Goal: Information Seeking & Learning: Check status

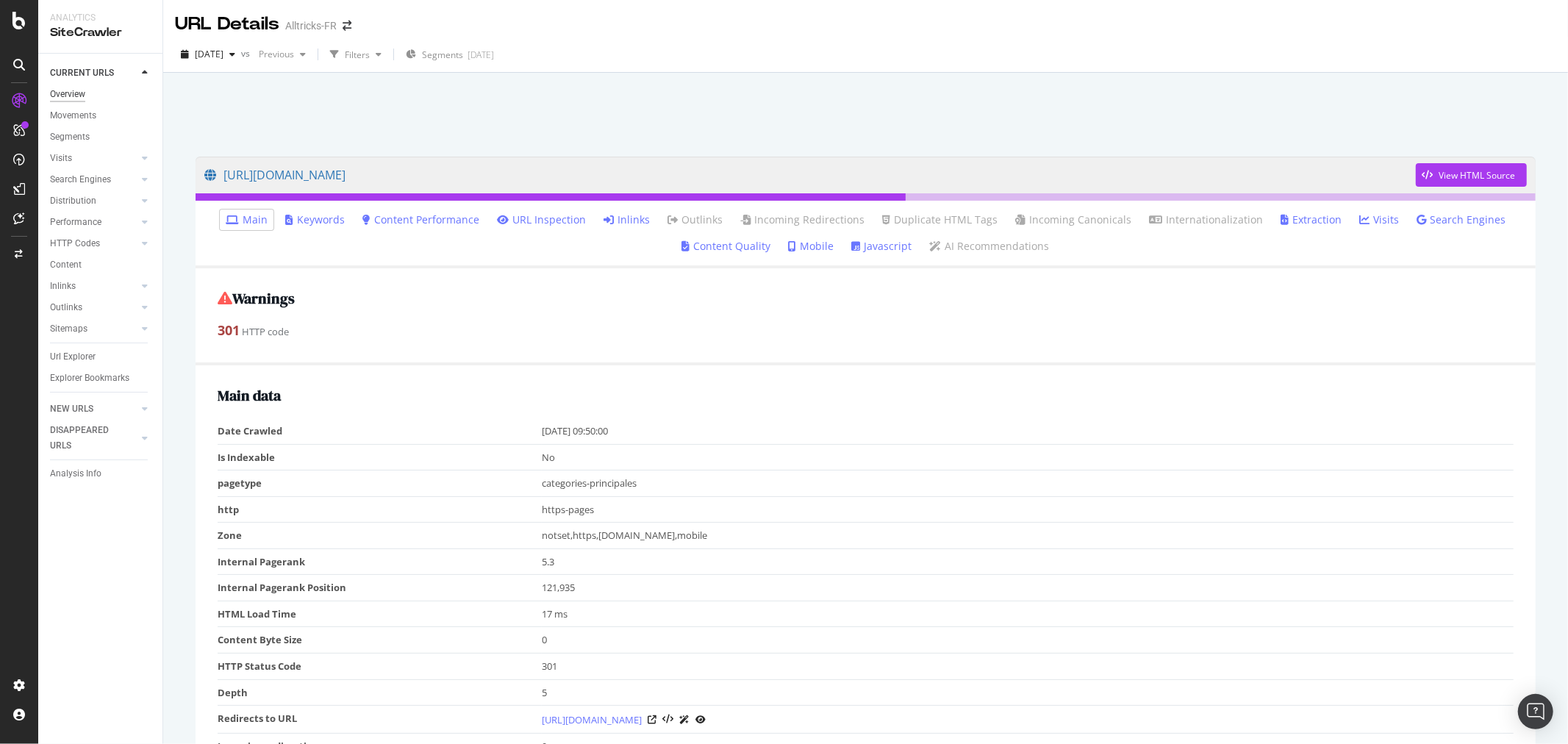
drag, startPoint x: 116, startPoint y: 152, endPoint x: 76, endPoint y: 93, distance: 71.3
click at [116, 152] on link "Visits" at bounding box center [93, 158] width 87 height 15
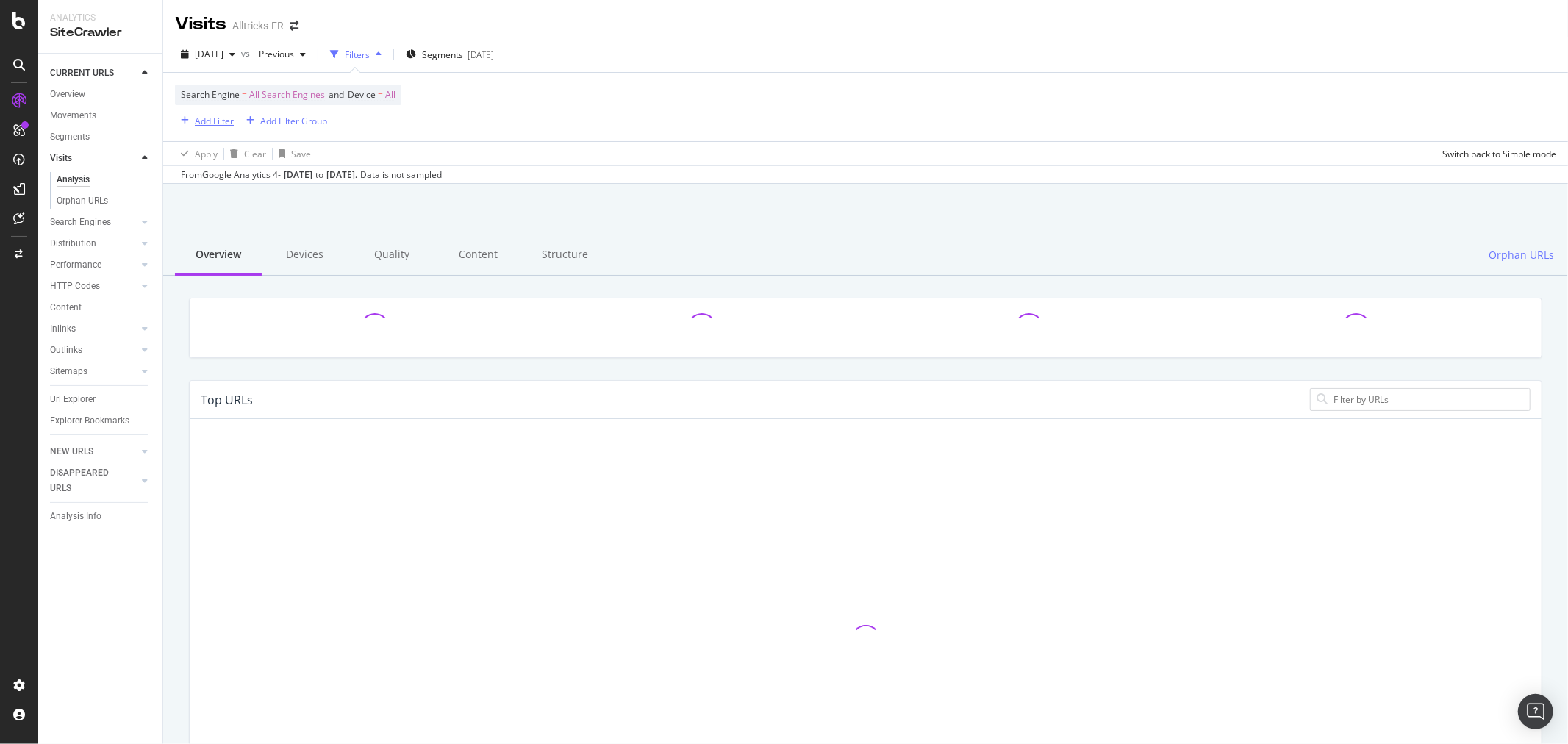
click at [187, 120] on icon "button" at bounding box center [185, 120] width 8 height 8
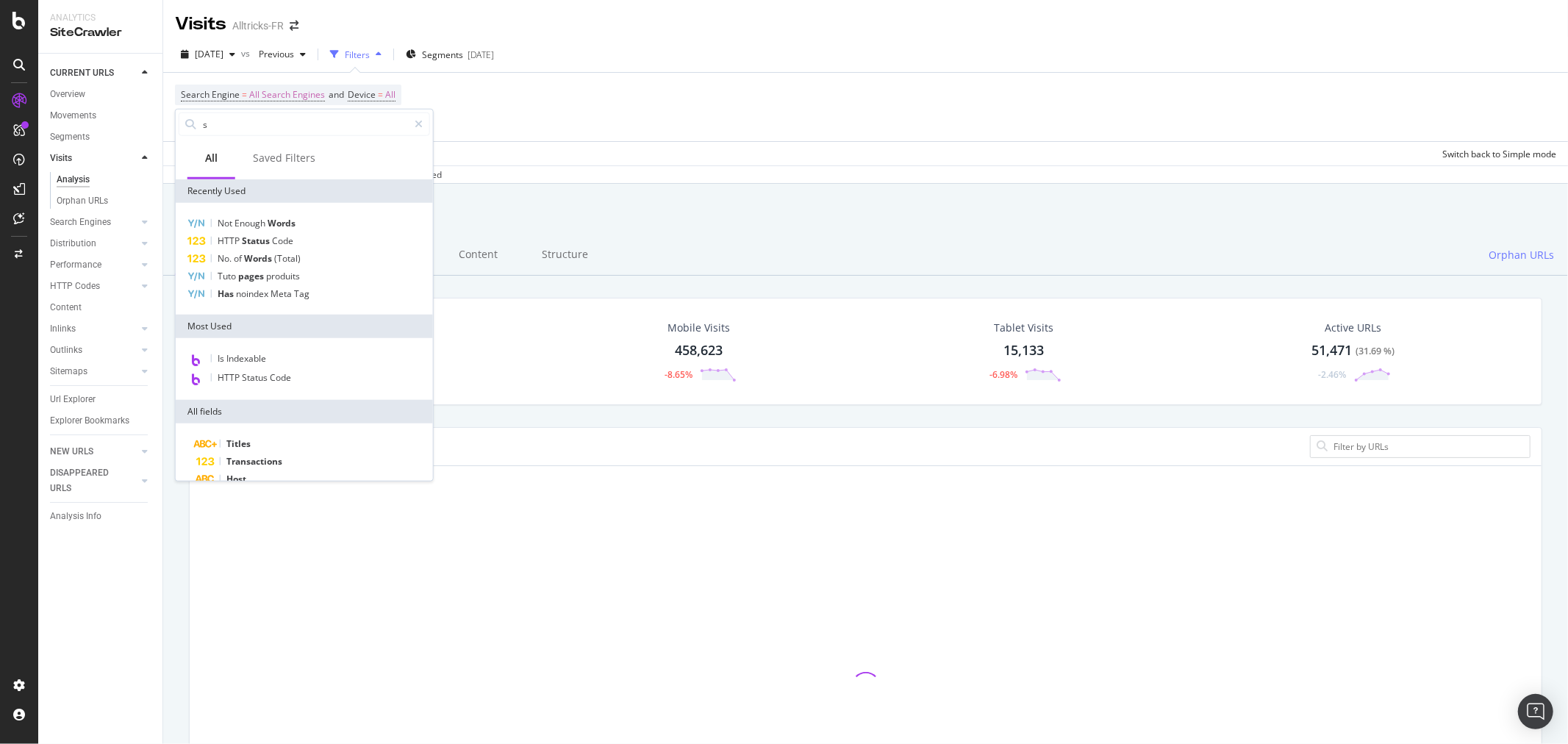
type input "s"
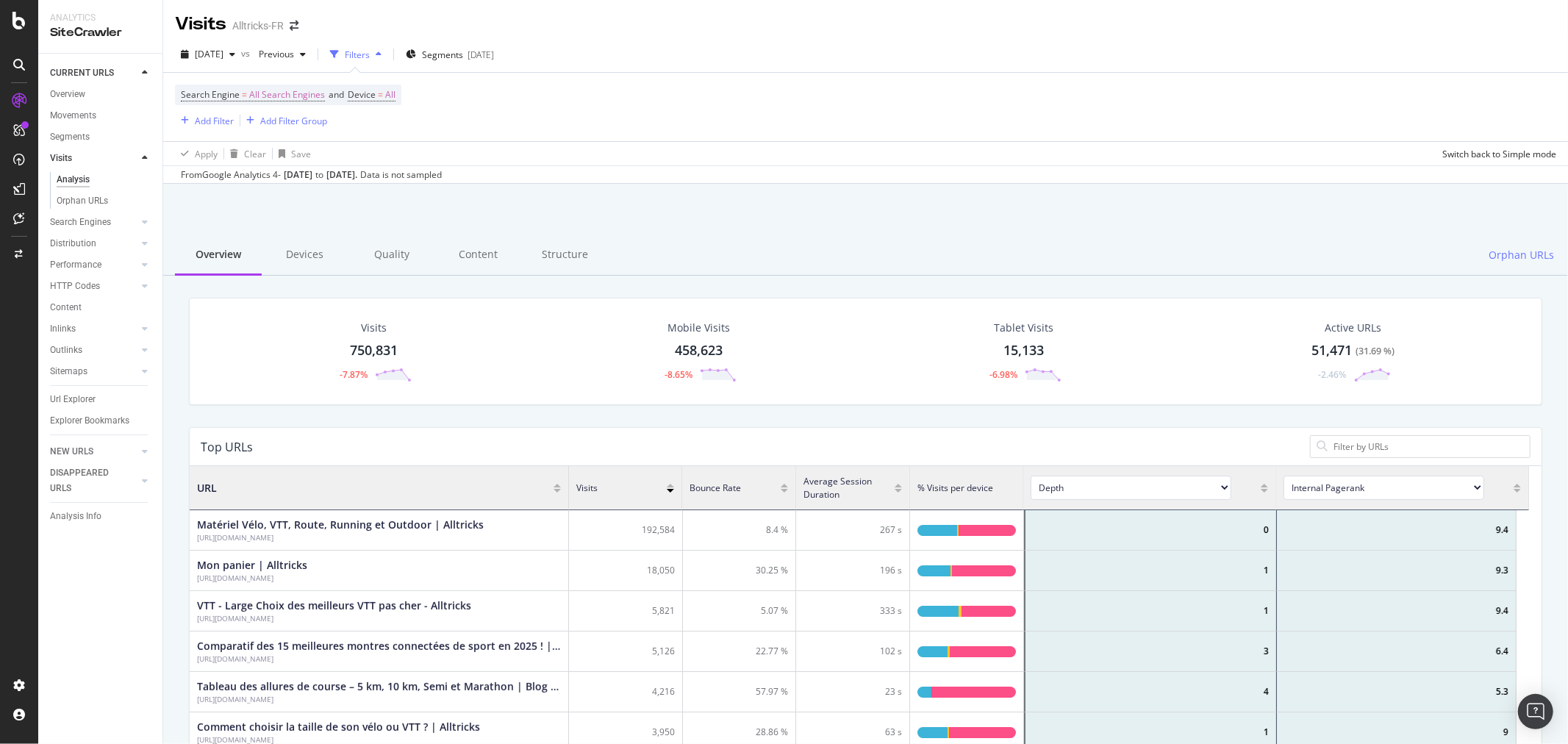
scroll to position [429, 1327]
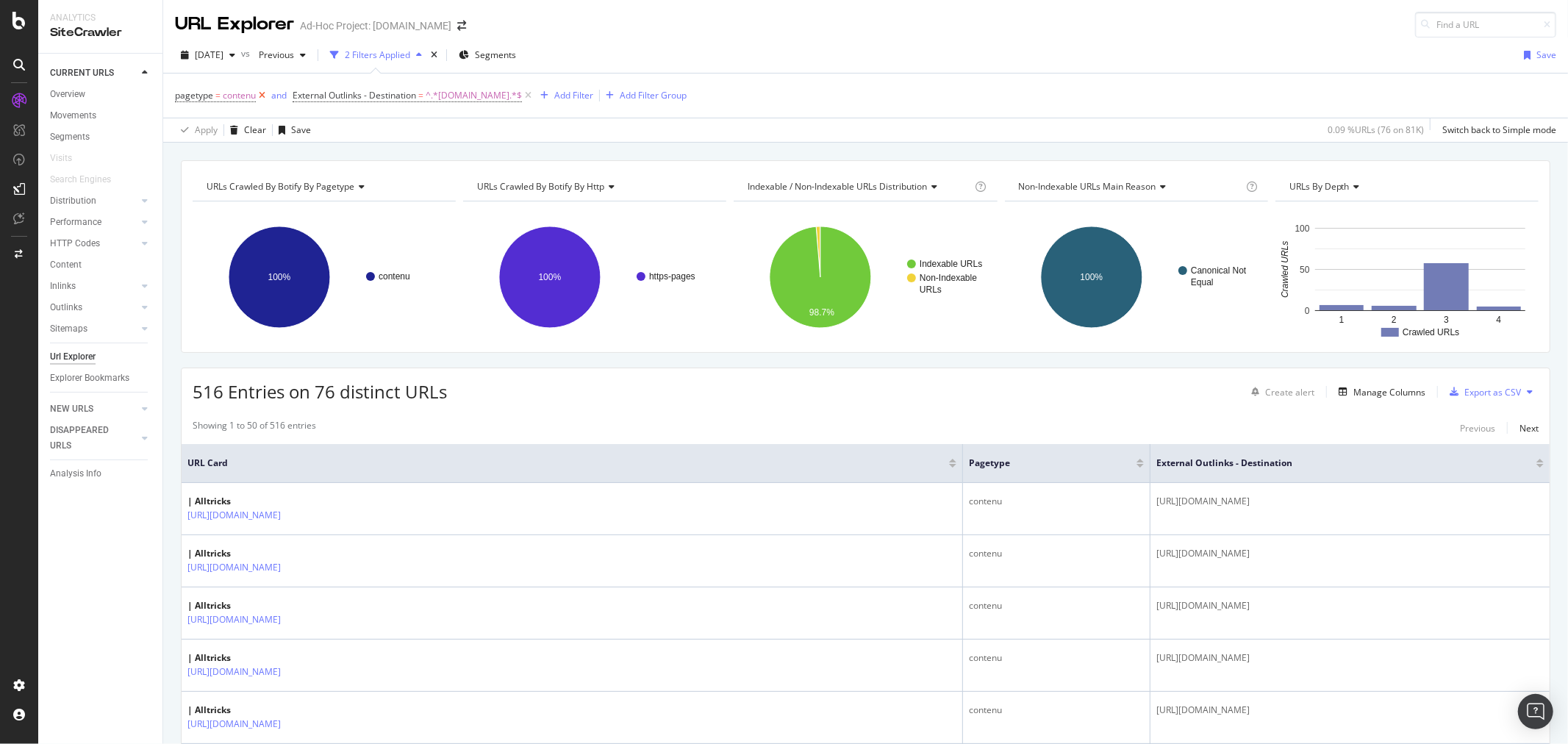
click at [260, 94] on icon at bounding box center [262, 95] width 12 height 15
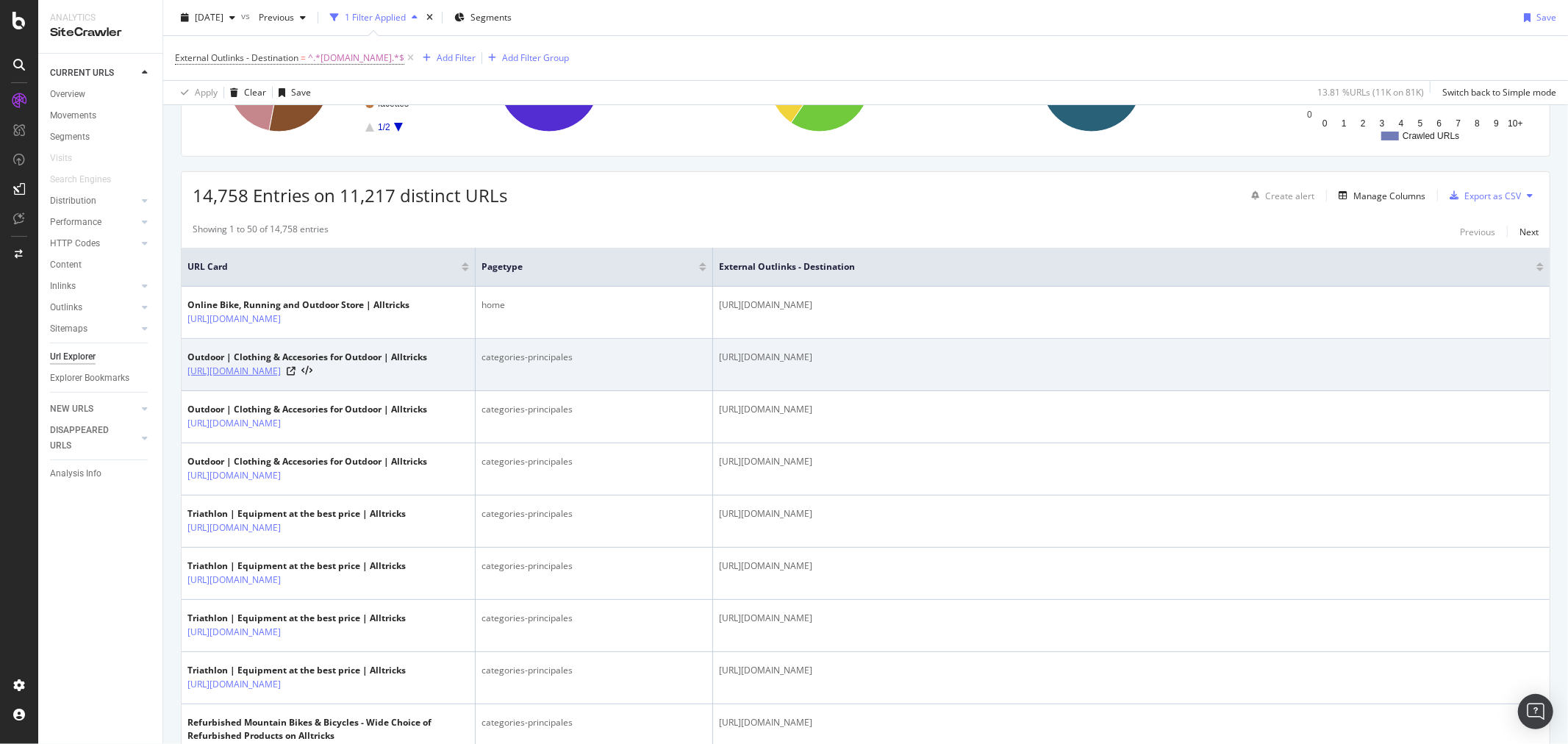
scroll to position [245, 0]
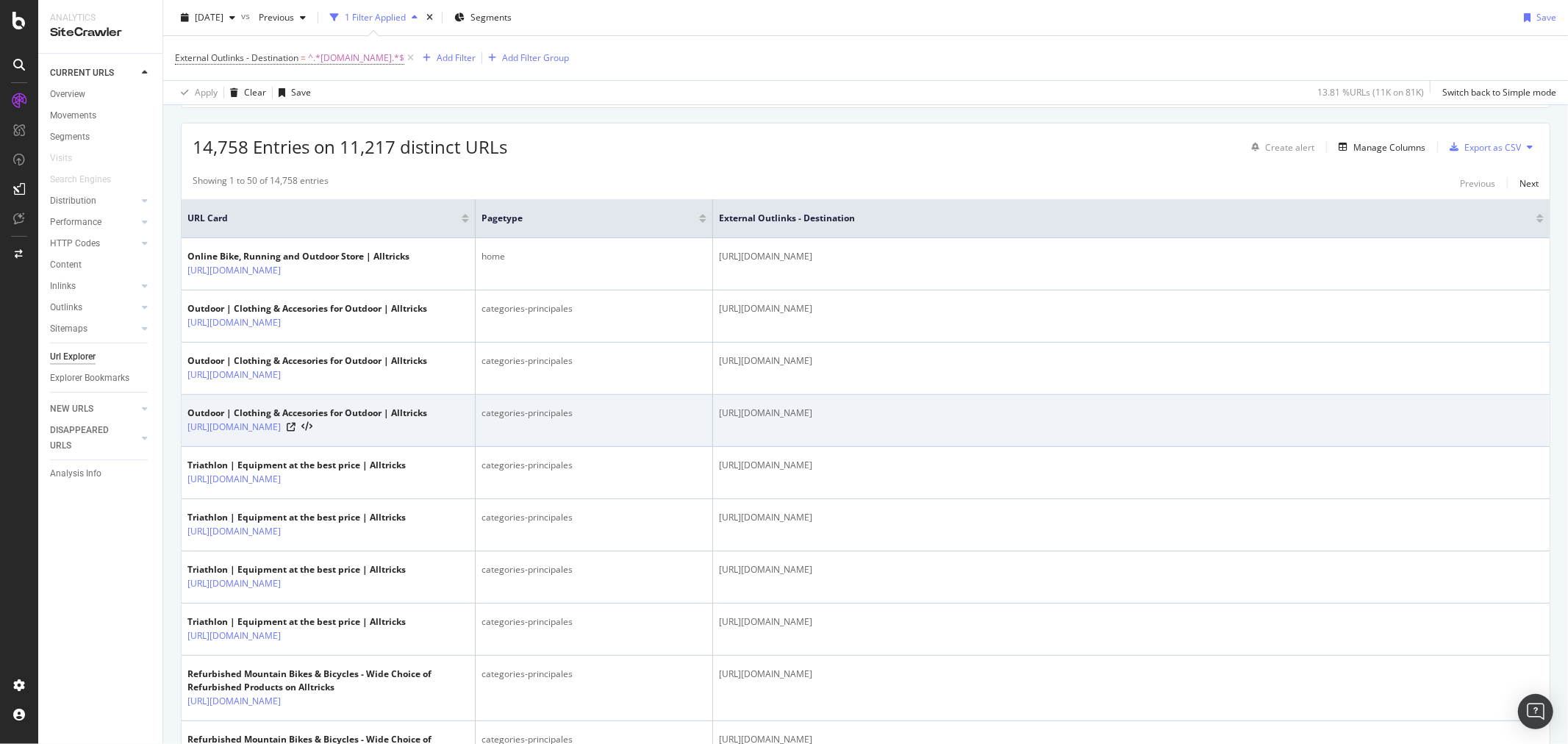
drag, startPoint x: 897, startPoint y: 419, endPoint x: 776, endPoint y: 413, distance: 121.1
click at [776, 413] on div "[URL][DOMAIN_NAME]" at bounding box center [1132, 412] width 825 height 13
click at [281, 432] on link "[URL][DOMAIN_NAME]" at bounding box center [234, 426] width 93 height 15
click at [382, 422] on div "https://www.alltricks.co.uk/C-141282-outdoor" at bounding box center [307, 426] width 240 height 15
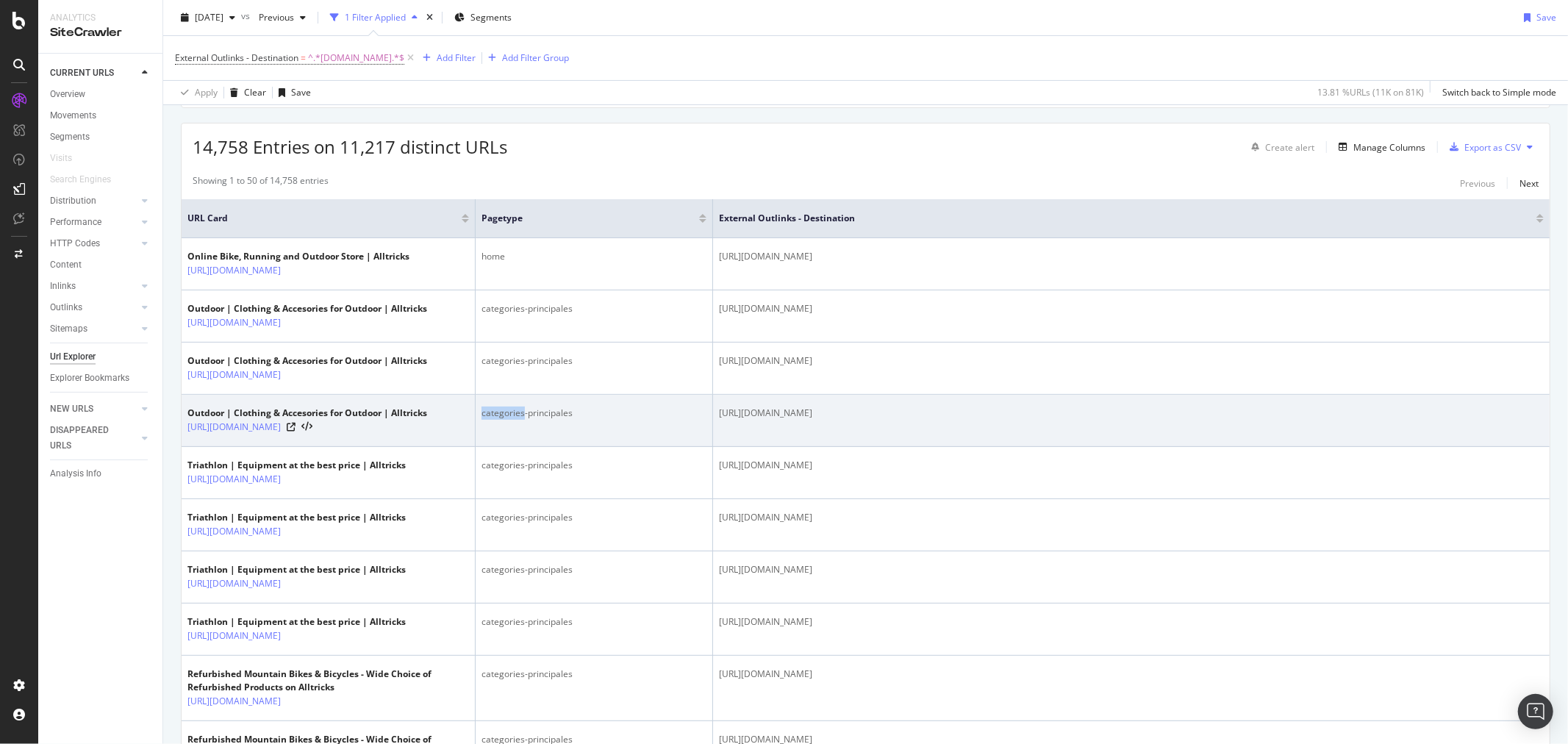
click at [381, 422] on div "https://www.alltricks.co.uk/C-141282-outdoor" at bounding box center [307, 426] width 240 height 15
click at [295, 427] on icon at bounding box center [291, 426] width 8 height 8
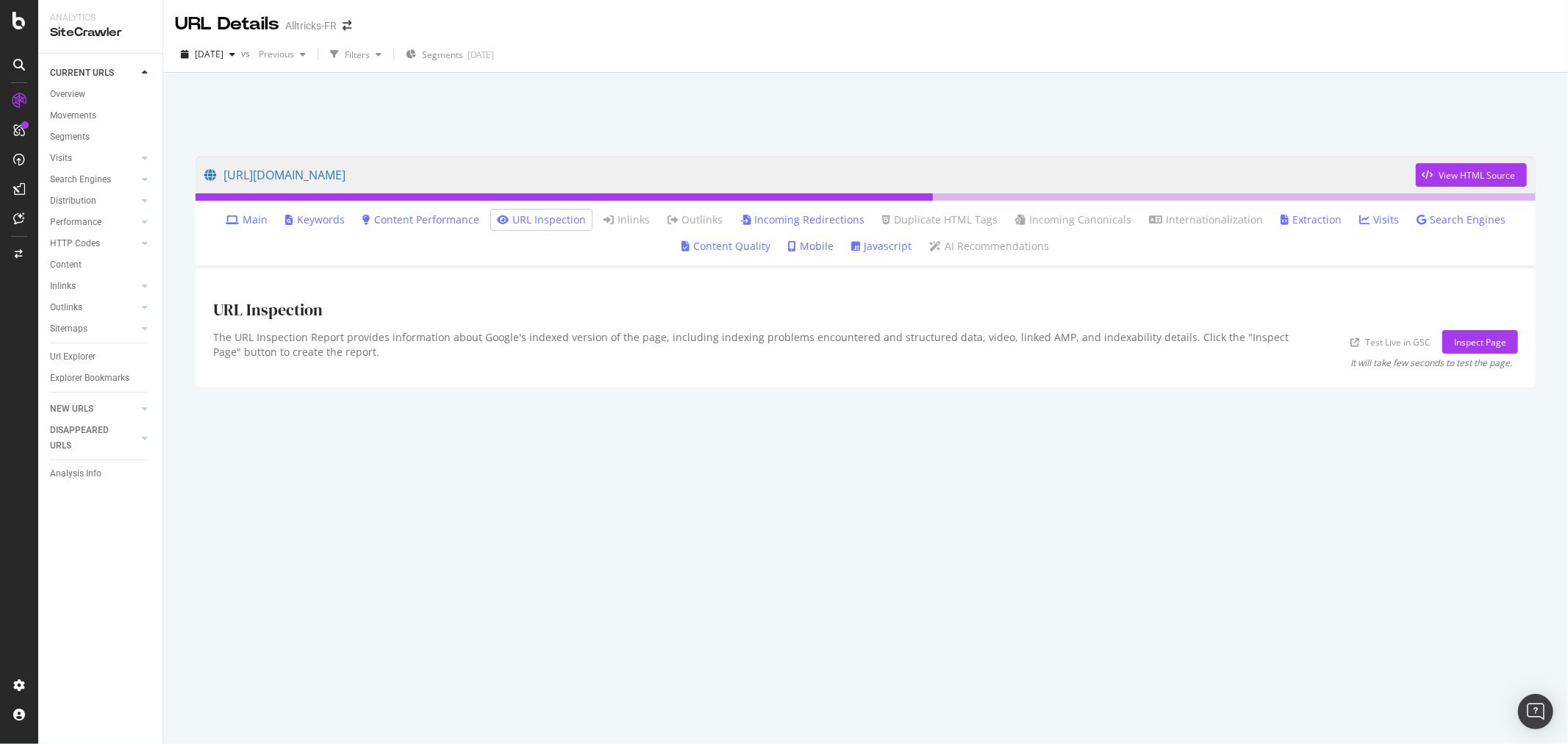
click at [706, 263] on ul "Main Keywords Content Performance URL Inspection Inlinks Outlinks Incoming Redi…" at bounding box center [866, 234] width 1340 height 68
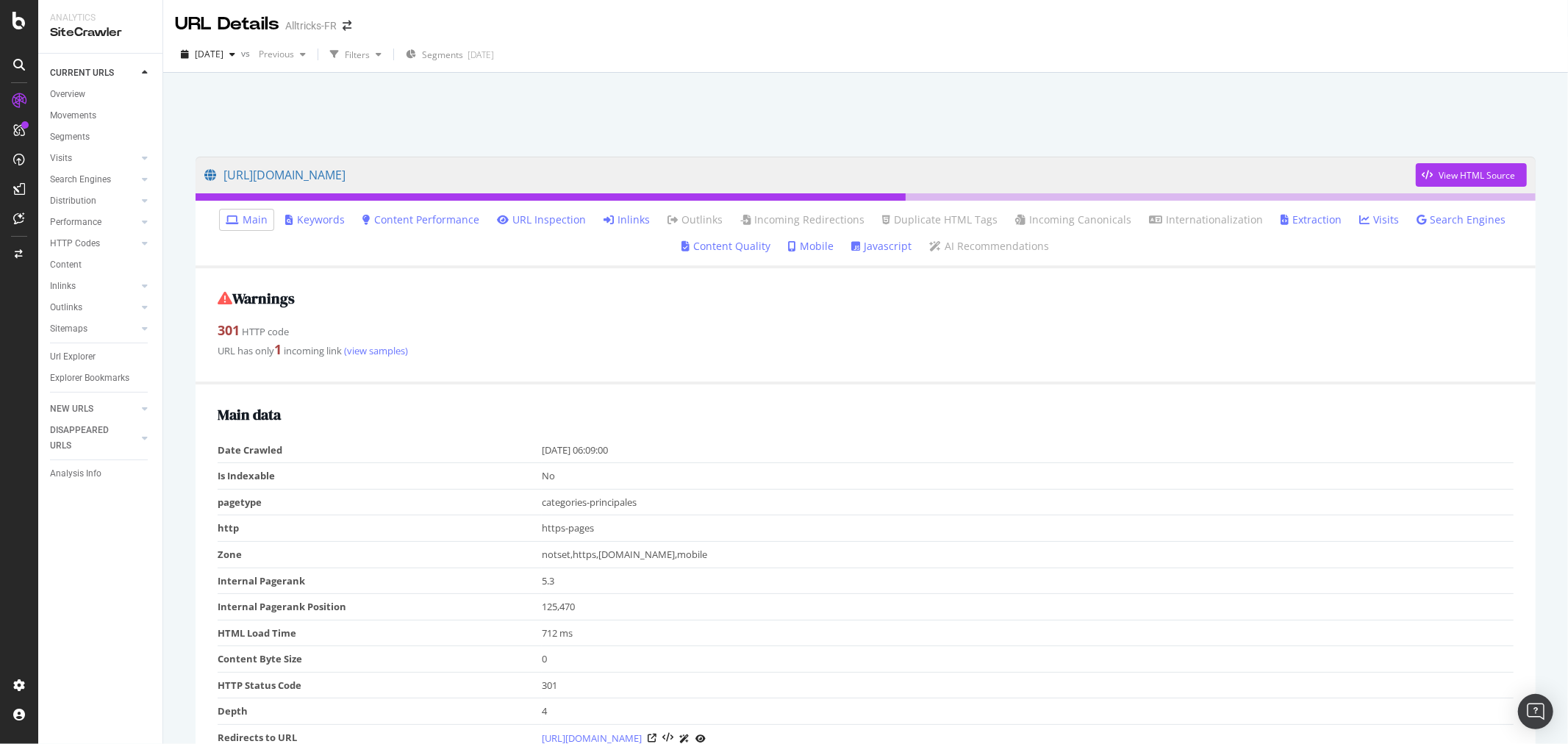
click at [624, 223] on link "Inlinks" at bounding box center [627, 220] width 46 height 15
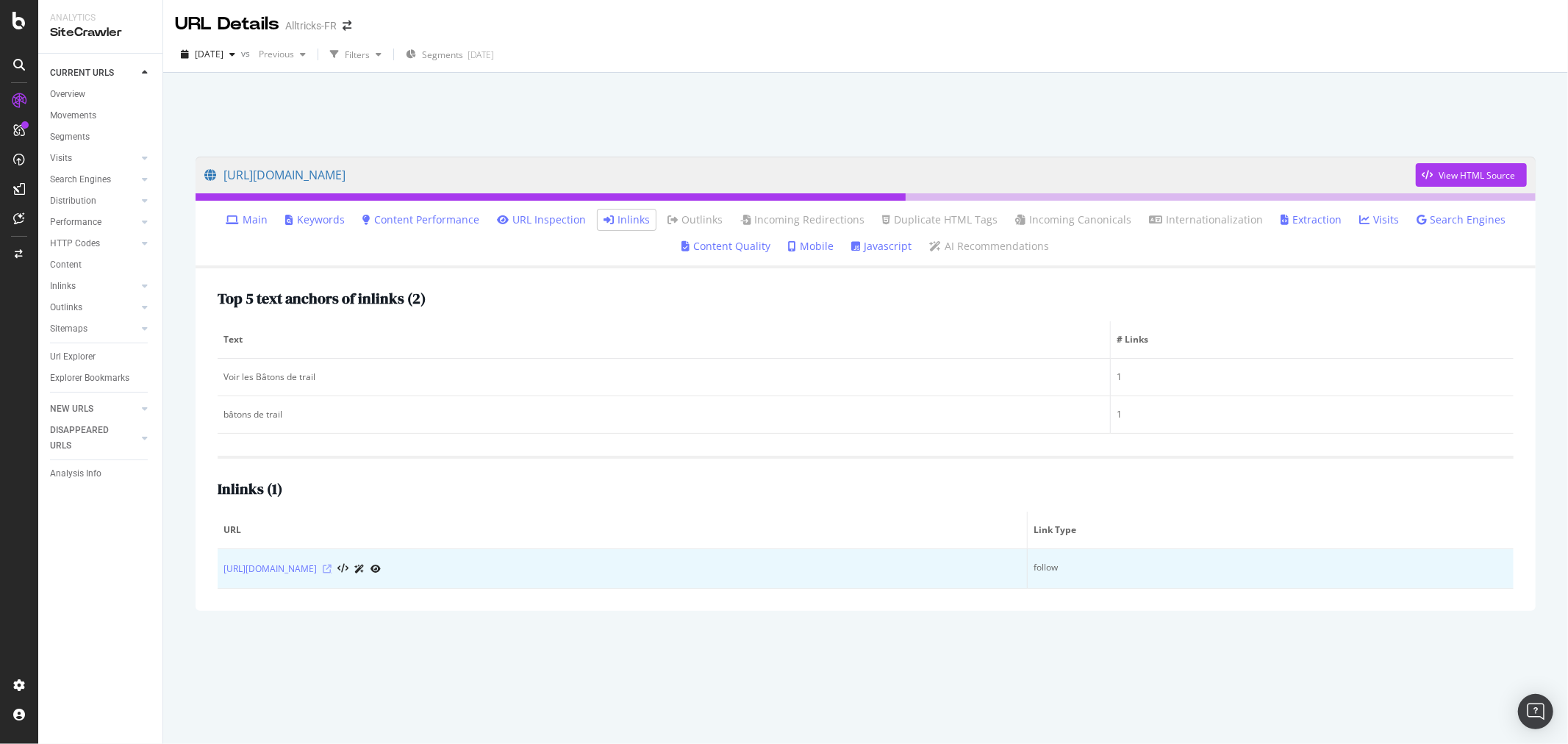
click at [331, 568] on icon at bounding box center [327, 568] width 8 height 8
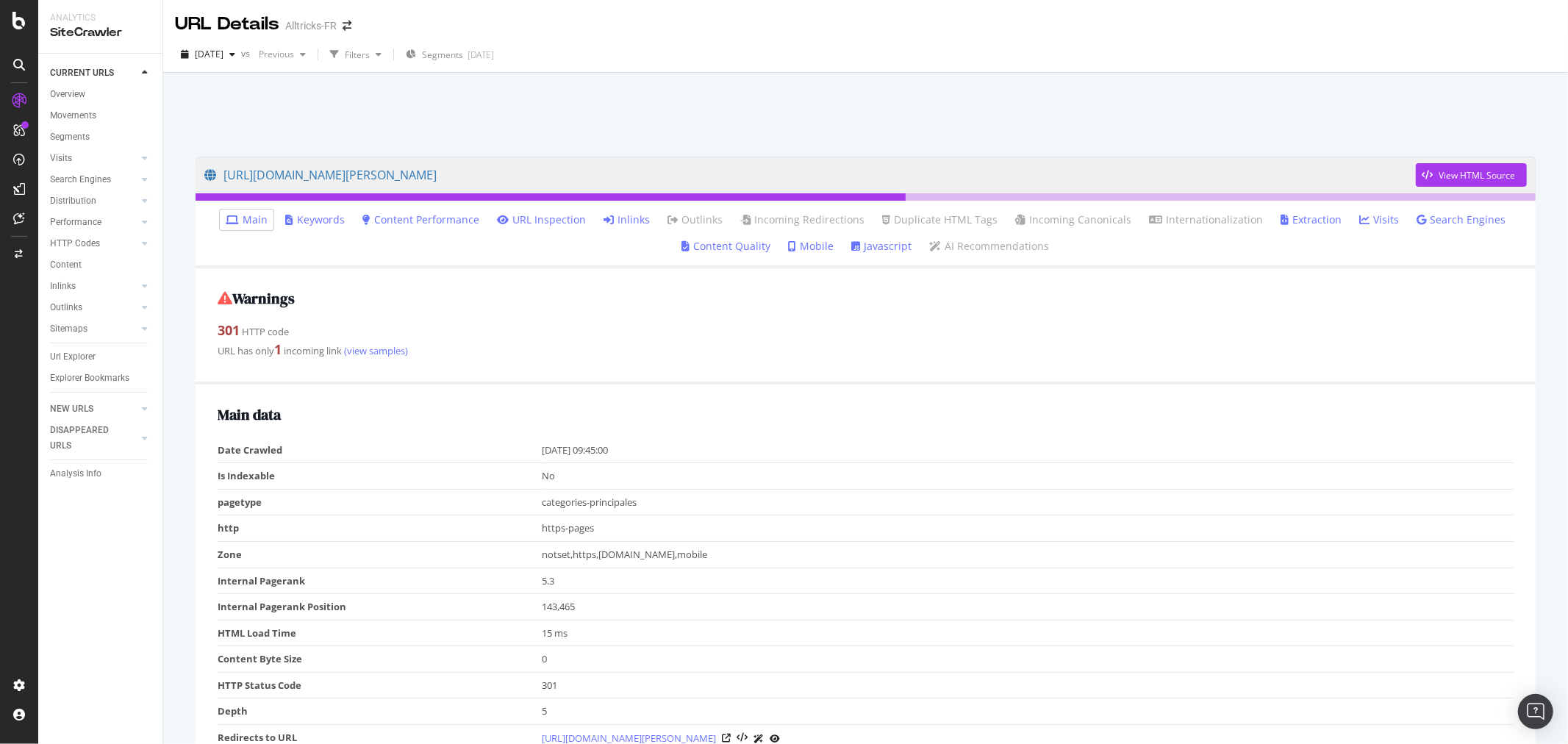
click at [621, 219] on link "Inlinks" at bounding box center [627, 220] width 46 height 15
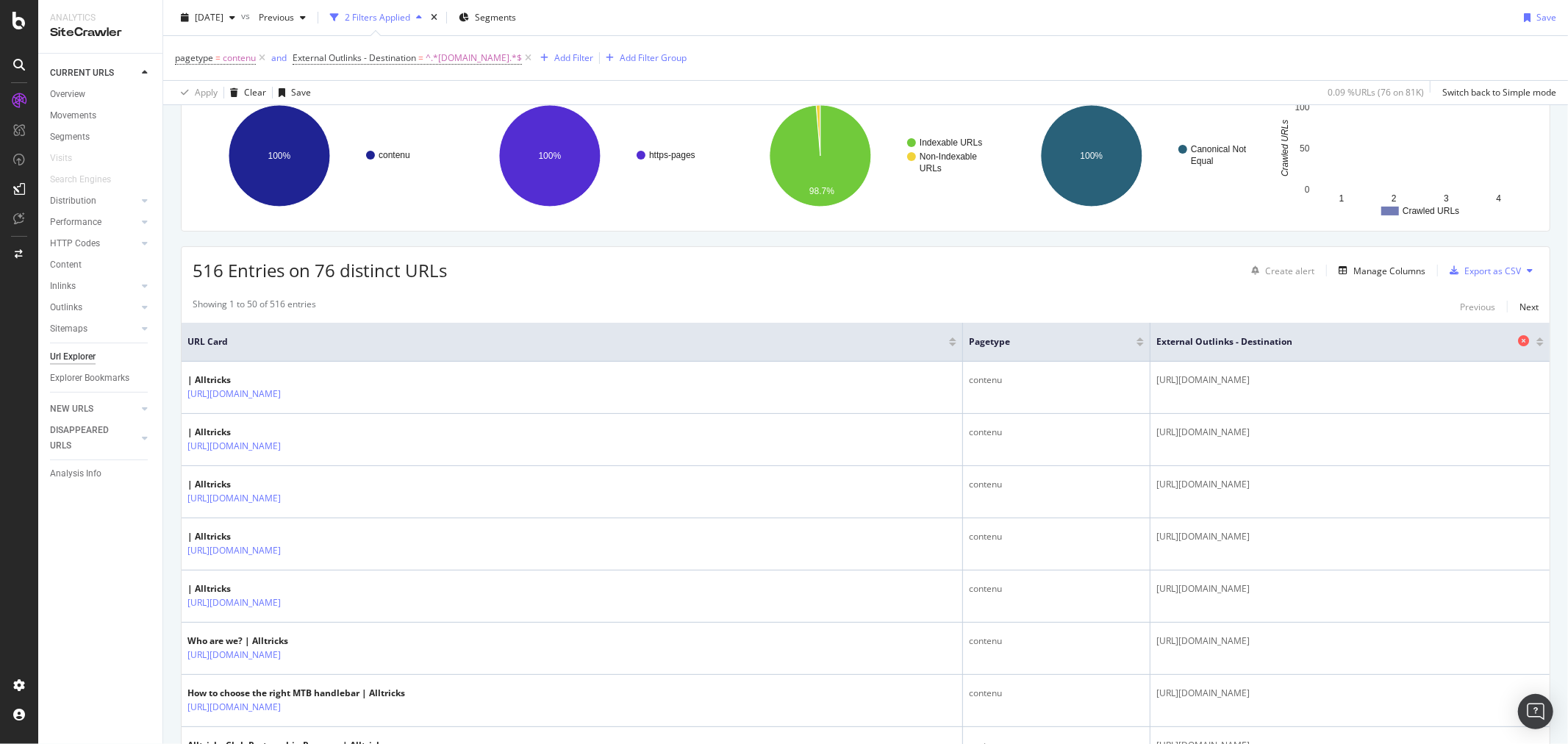
scroll to position [120, 0]
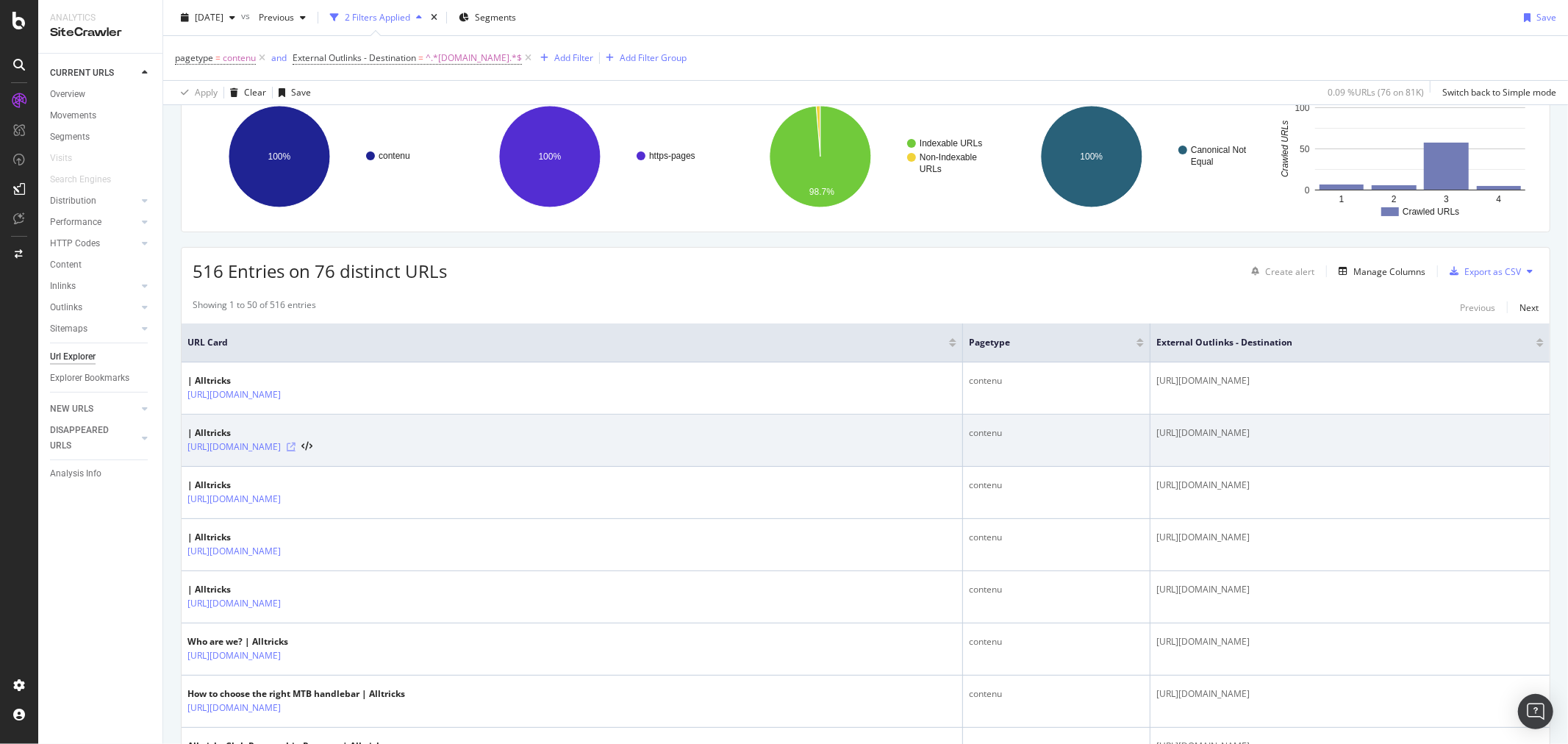
click at [295, 451] on icon at bounding box center [291, 446] width 8 height 8
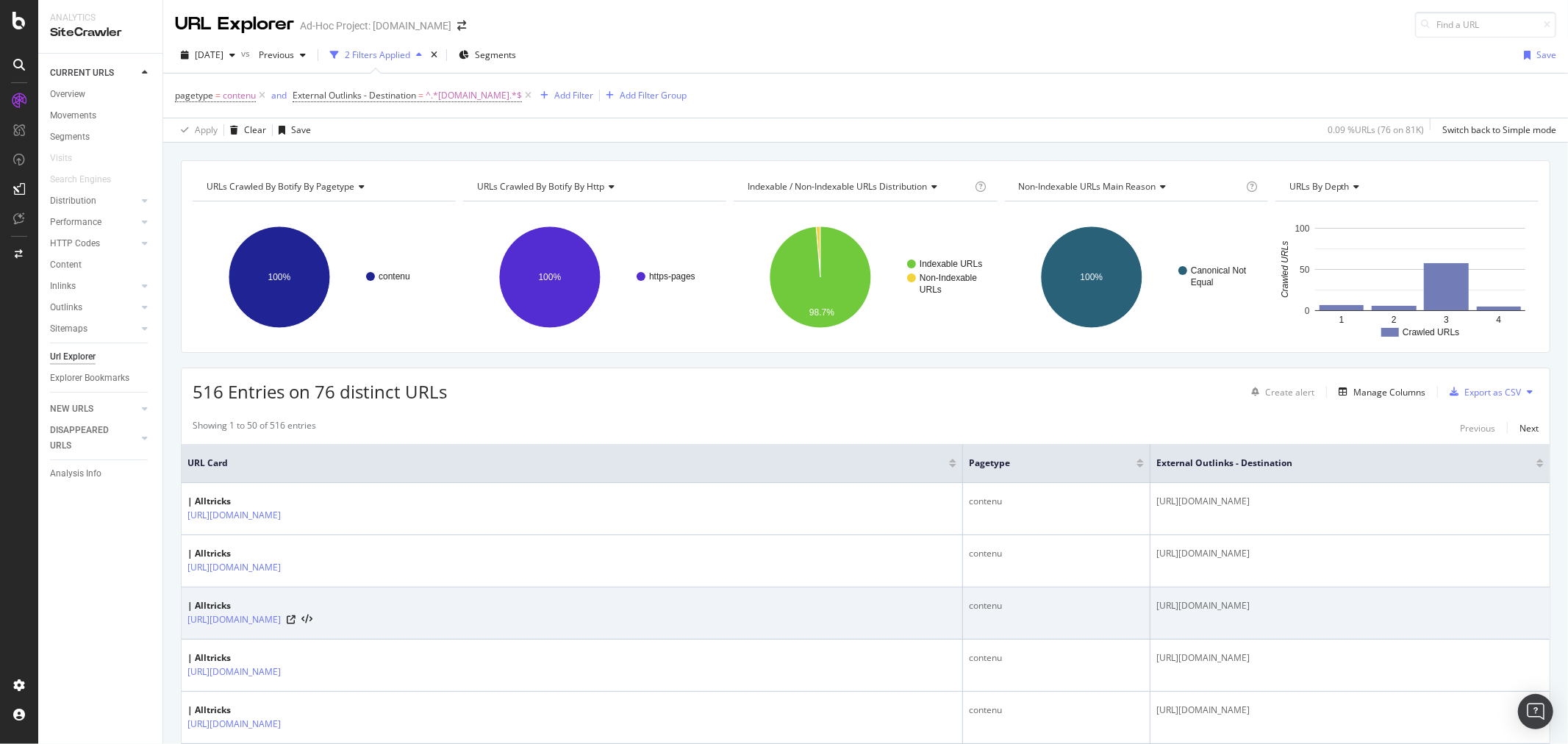
scroll to position [0, 0]
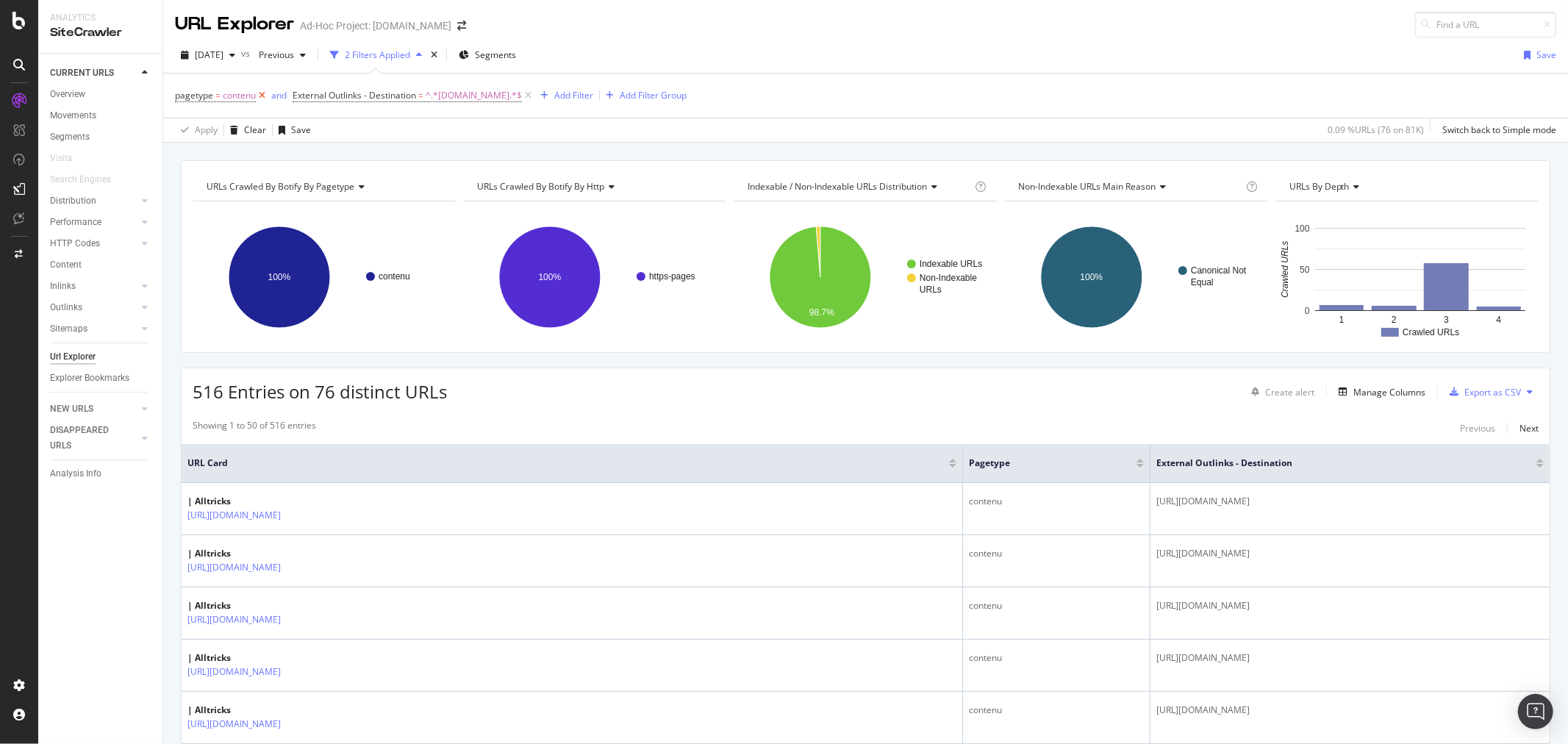
click at [262, 96] on icon at bounding box center [262, 95] width 12 height 15
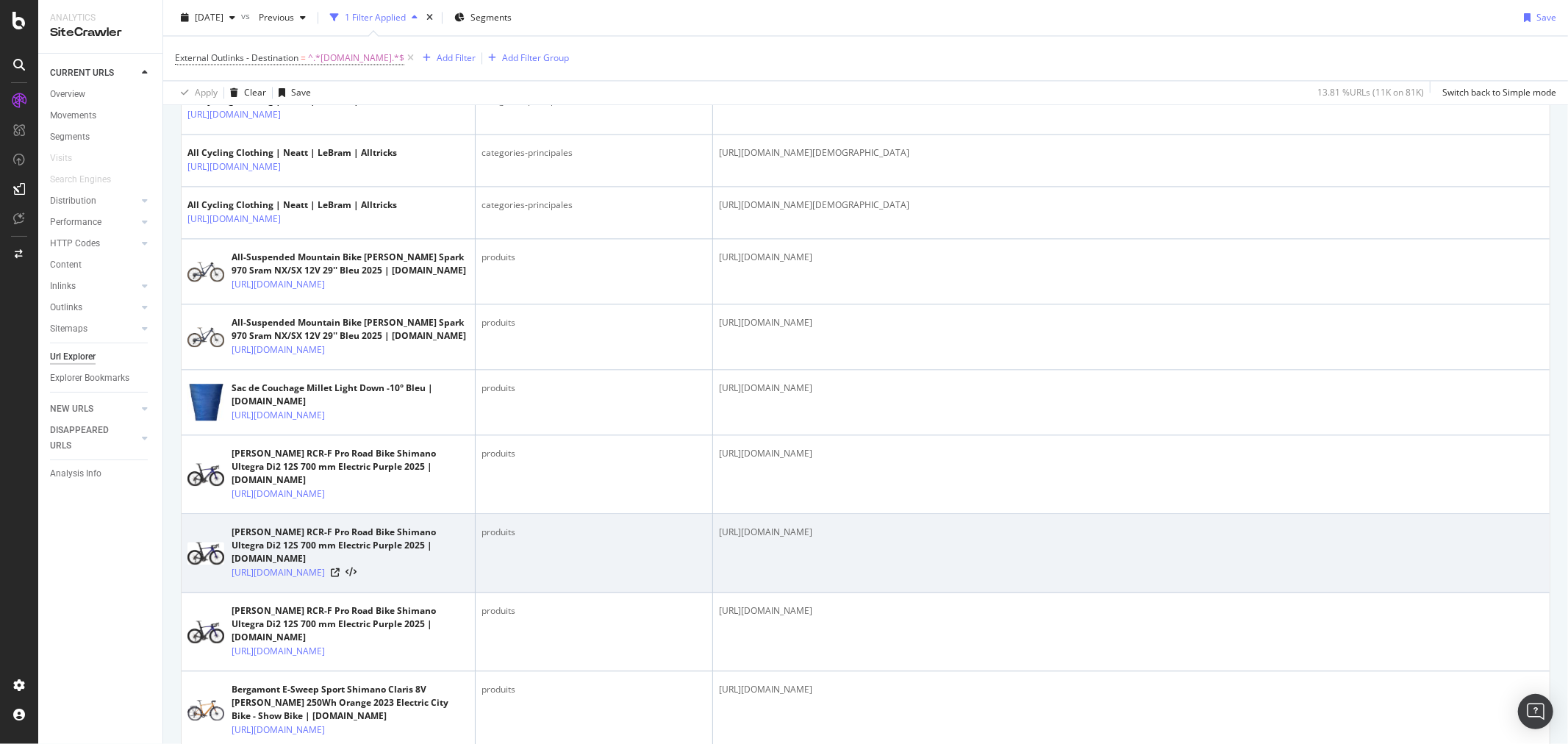
scroll to position [2914, 0]
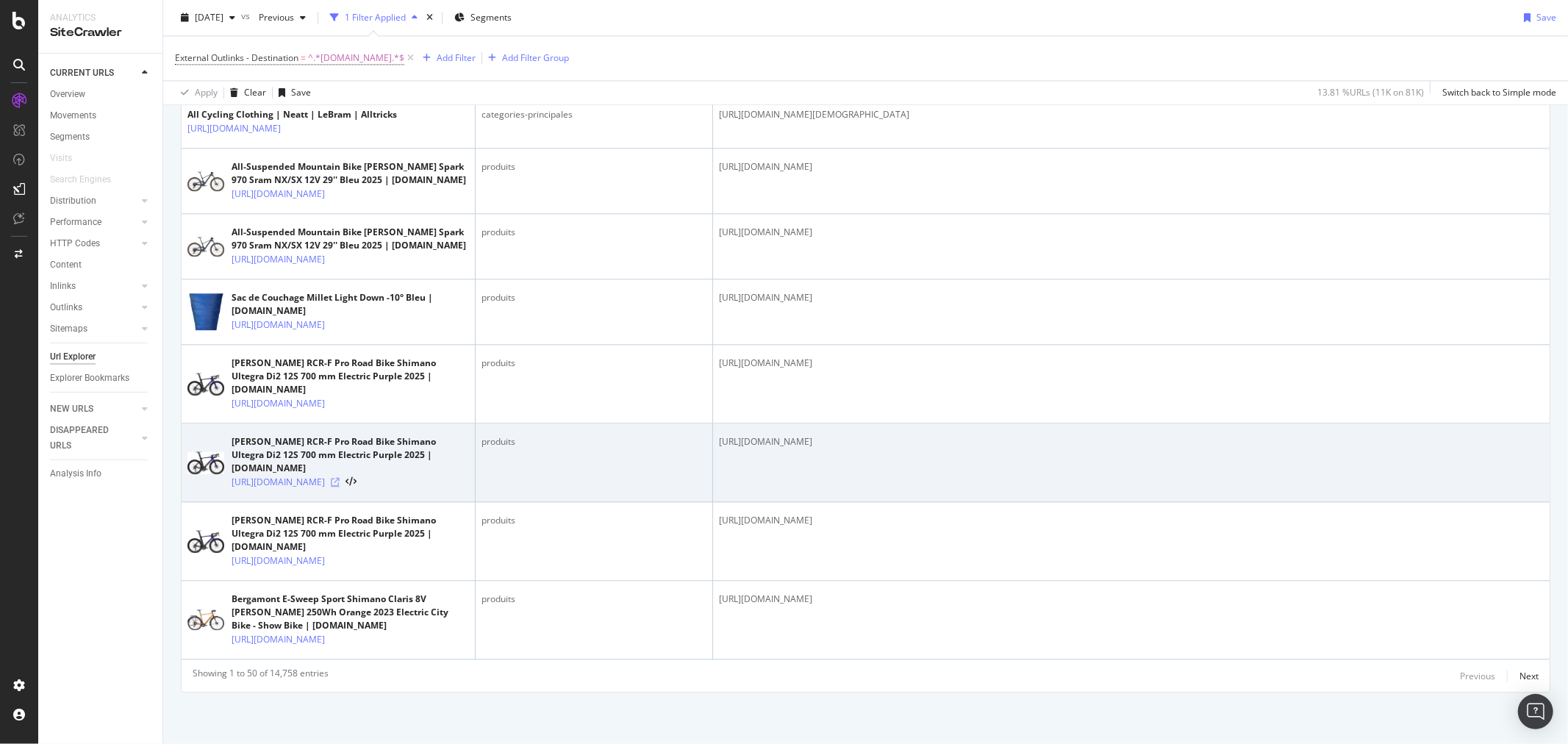
click at [340, 478] on icon at bounding box center [335, 482] width 8 height 8
